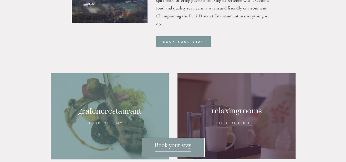
scroll to position [205, 0]
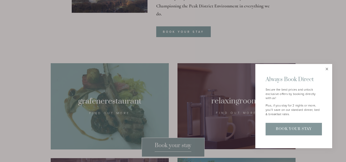
click at [328, 69] on link "Close" at bounding box center [326, 69] width 9 height 9
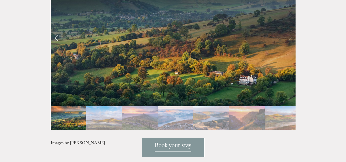
scroll to position [1049, 0]
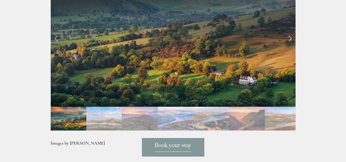
click at [287, 46] on link "Next Slide" at bounding box center [289, 37] width 11 height 15
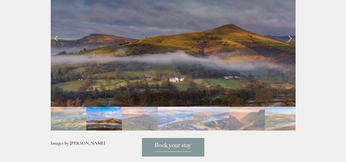
click at [288, 46] on link "Next Slide" at bounding box center [289, 37] width 11 height 15
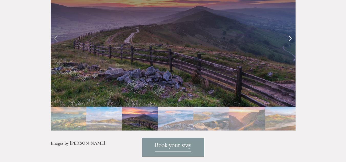
click at [288, 46] on link "Next Slide" at bounding box center [289, 37] width 11 height 15
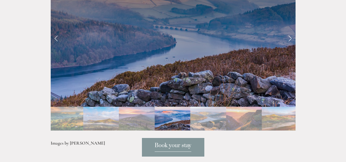
click at [288, 46] on link "Next Slide" at bounding box center [289, 37] width 11 height 15
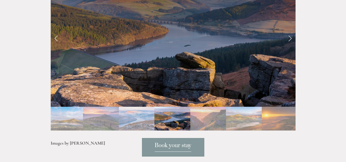
click at [288, 46] on link "Next Slide" at bounding box center [289, 37] width 11 height 15
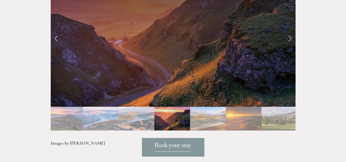
click at [288, 46] on link "Next Slide" at bounding box center [289, 37] width 11 height 15
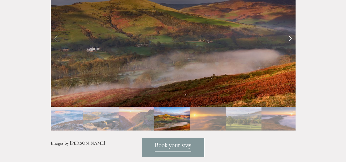
click at [288, 46] on link "Next Slide" at bounding box center [289, 37] width 11 height 15
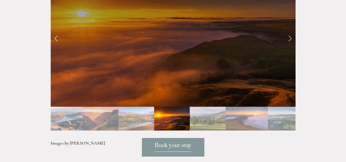
click at [288, 46] on link "Next Slide" at bounding box center [289, 37] width 11 height 15
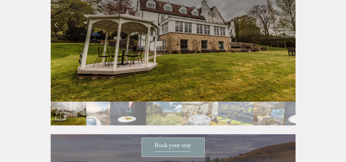
scroll to position [870, 0]
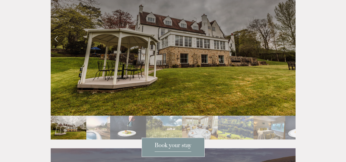
click at [291, 46] on link "Next Slide" at bounding box center [289, 38] width 11 height 15
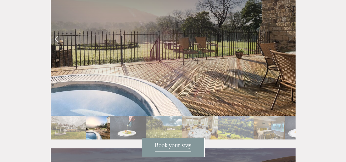
click at [291, 46] on link "Next Slide" at bounding box center [289, 38] width 11 height 15
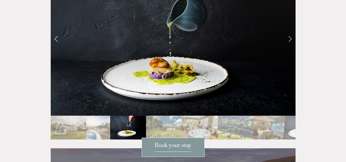
click at [291, 46] on link "Next Slide" at bounding box center [289, 38] width 11 height 15
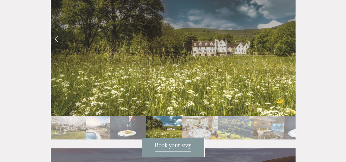
click at [291, 46] on link "Next Slide" at bounding box center [289, 38] width 11 height 15
click at [290, 46] on link "Next Slide" at bounding box center [289, 38] width 11 height 15
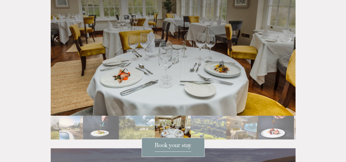
click at [290, 46] on link "Next Slide" at bounding box center [289, 38] width 11 height 15
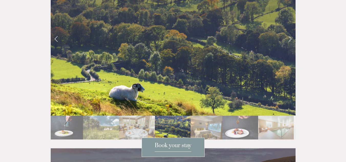
click at [290, 46] on link "Next Slide" at bounding box center [289, 38] width 11 height 15
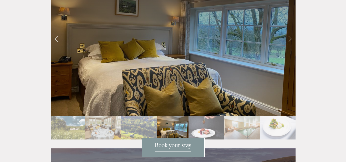
click at [290, 46] on link "Next Slide" at bounding box center [289, 38] width 11 height 15
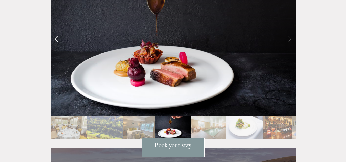
click at [290, 46] on link "Next Slide" at bounding box center [289, 38] width 11 height 15
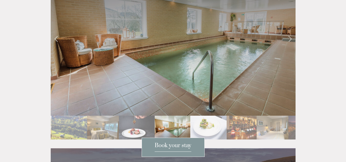
click at [290, 46] on link "Next Slide" at bounding box center [289, 38] width 11 height 15
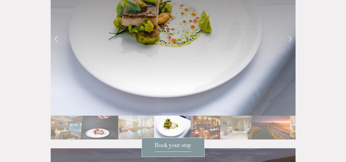
click at [290, 46] on link "Next Slide" at bounding box center [289, 38] width 11 height 15
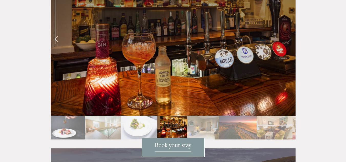
click at [290, 46] on link "Next Slide" at bounding box center [289, 38] width 11 height 15
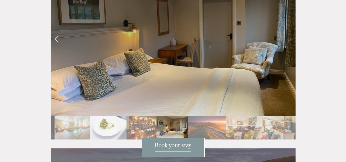
click at [290, 46] on link "Next Slide" at bounding box center [289, 38] width 11 height 15
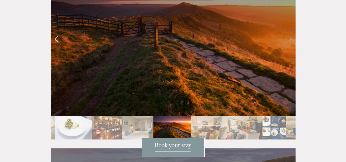
click at [290, 46] on link "Next Slide" at bounding box center [289, 38] width 11 height 15
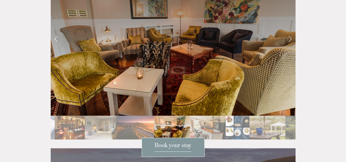
click at [290, 46] on link "Next Slide" at bounding box center [289, 38] width 11 height 15
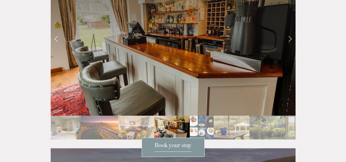
click at [290, 46] on link "Next Slide" at bounding box center [289, 38] width 11 height 15
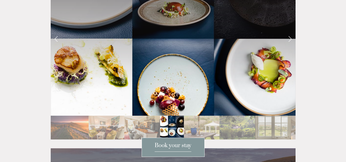
click at [290, 46] on link "Next Slide" at bounding box center [289, 38] width 11 height 15
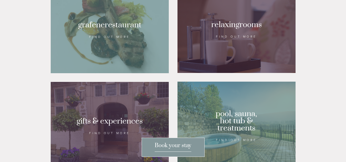
scroll to position [307, 0]
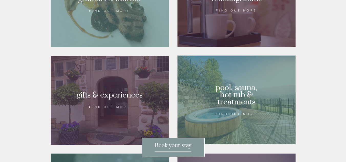
click at [108, 47] on div at bounding box center [110, 4] width 118 height 86
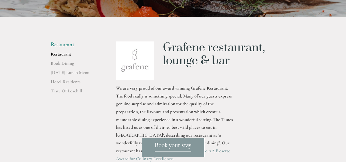
scroll to position [77, 0]
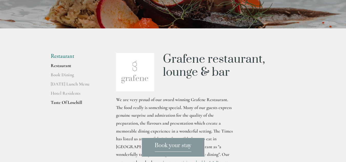
click at [66, 103] on link "Taste Of Losehill" at bounding box center [75, 103] width 49 height 9
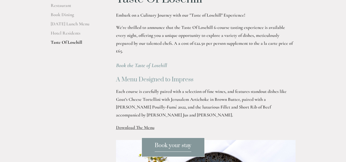
scroll to position [128, 0]
